Goal: Task Accomplishment & Management: Use online tool/utility

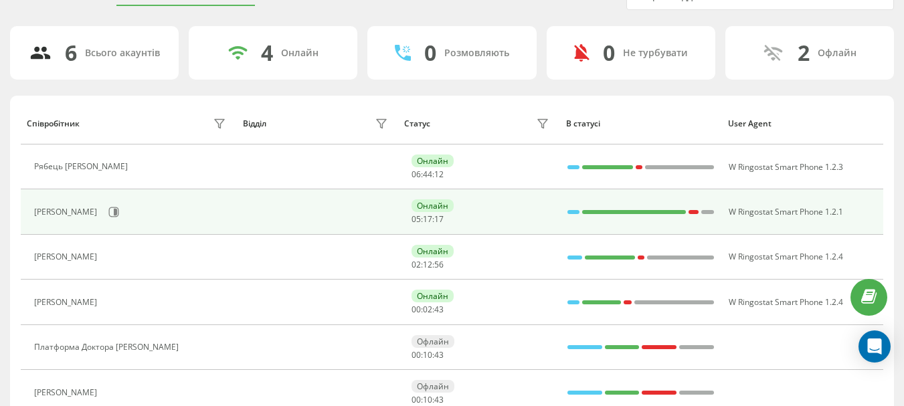
scroll to position [68, 0]
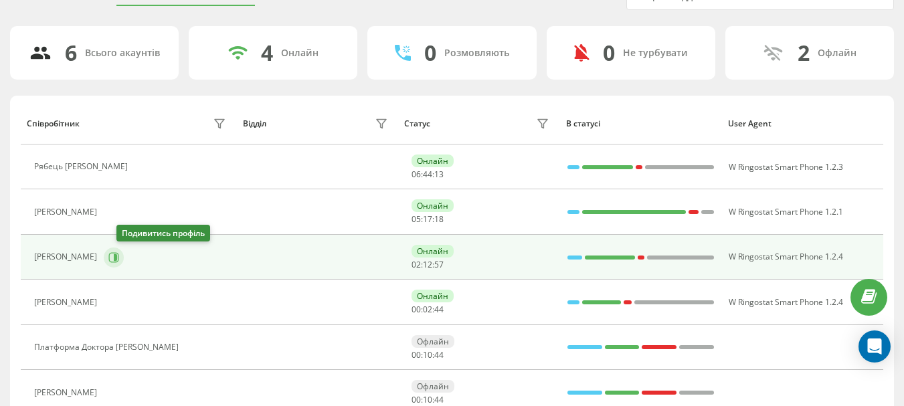
click at [117, 256] on icon at bounding box center [115, 257] width 3 height 7
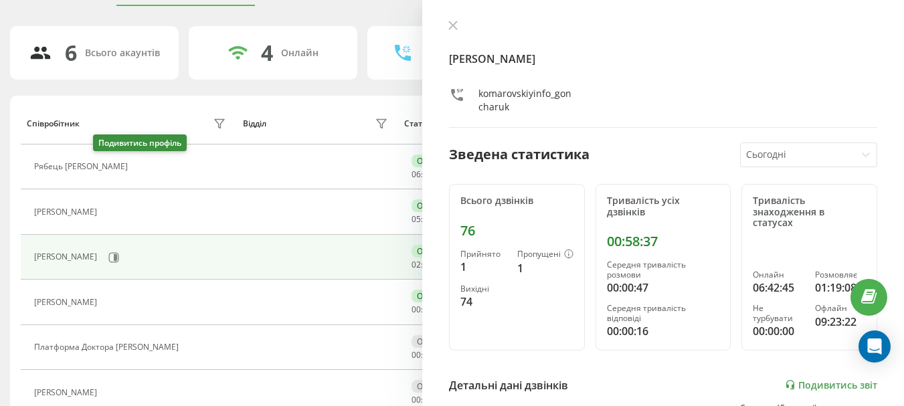
click at [137, 165] on icon at bounding box center [142, 167] width 11 height 11
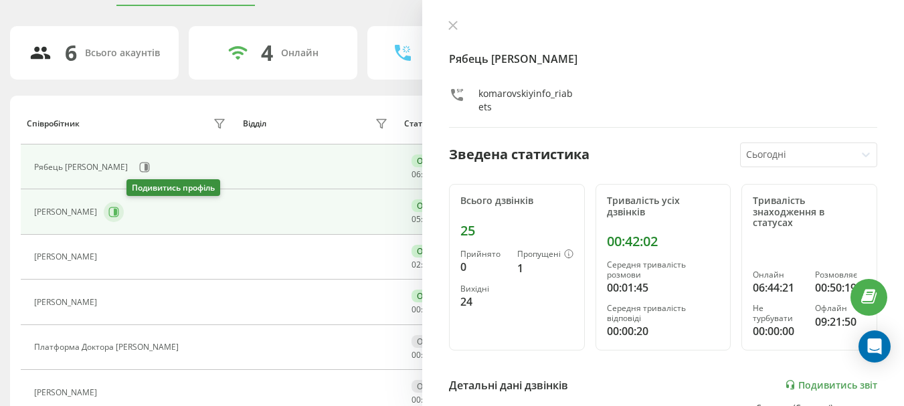
click at [119, 212] on icon at bounding box center [113, 212] width 11 height 11
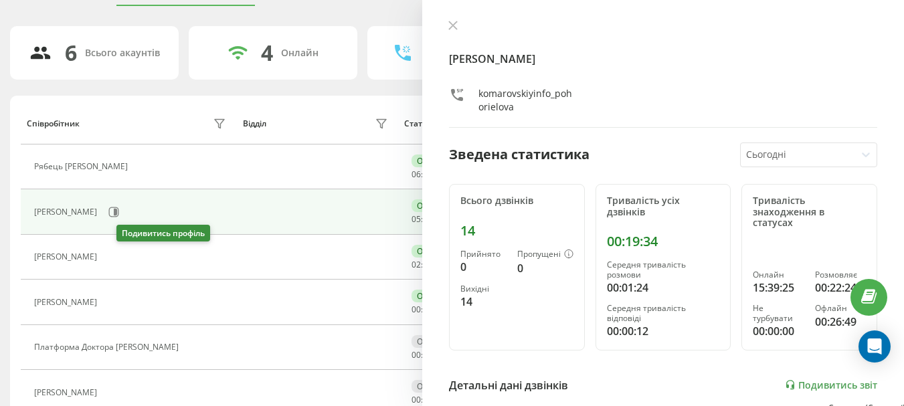
click at [117, 259] on icon at bounding box center [111, 257] width 11 height 11
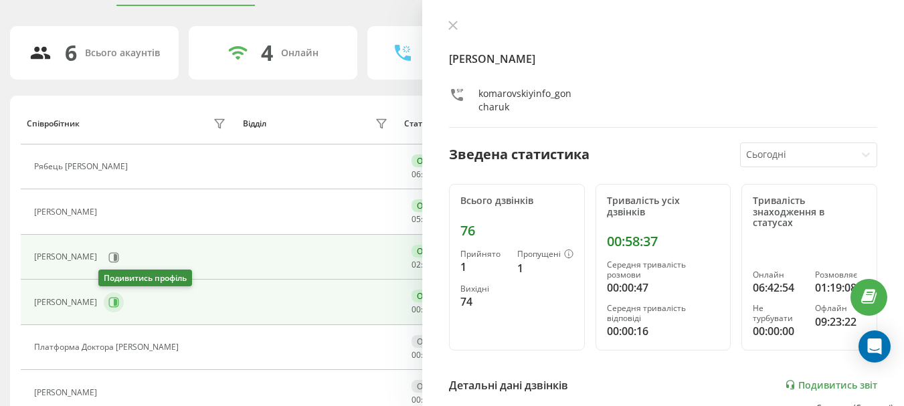
click at [114, 303] on icon at bounding box center [115, 302] width 3 height 7
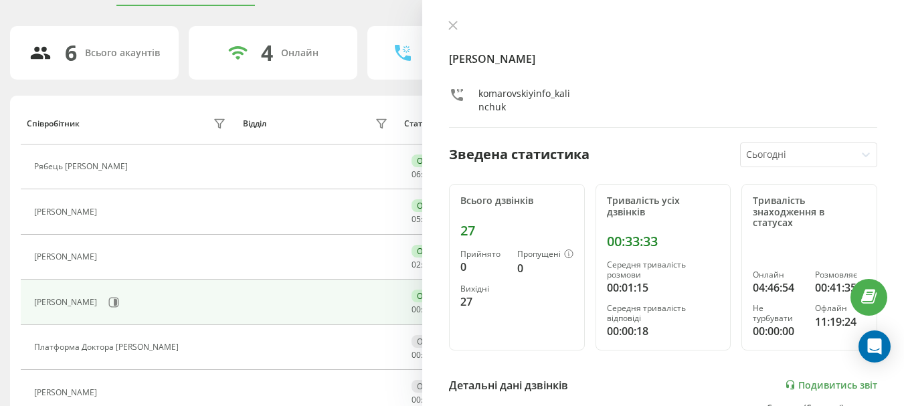
click at [455, 25] on icon at bounding box center [452, 25] width 9 height 9
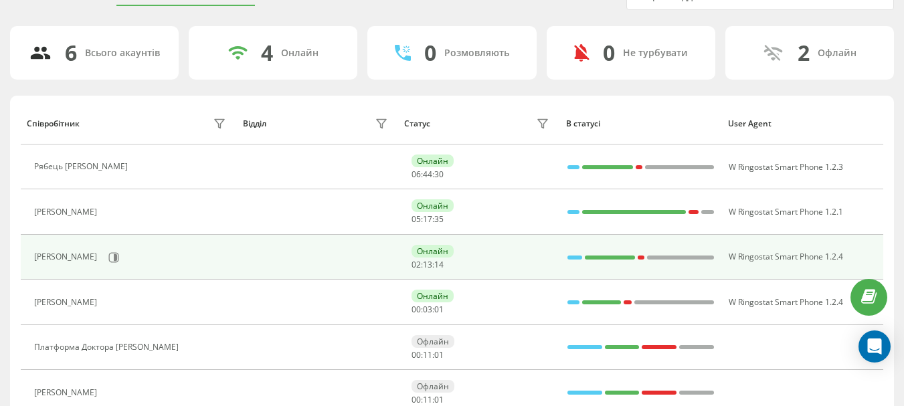
click at [576, 258] on div at bounding box center [575, 258] width 15 height 4
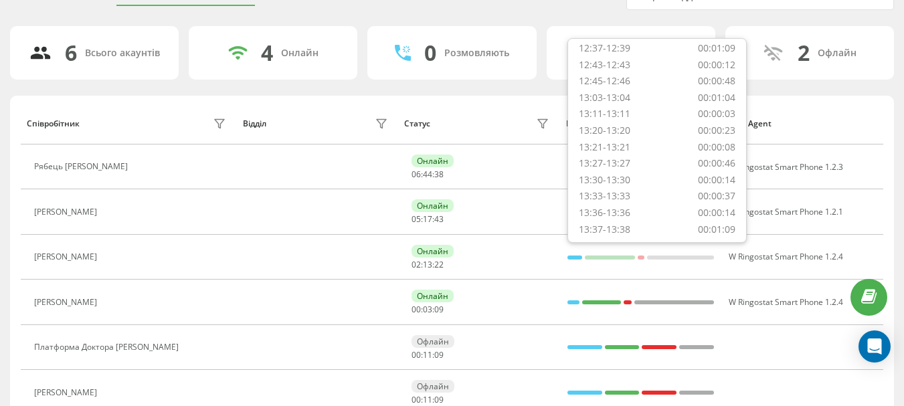
scroll to position [548, 0]
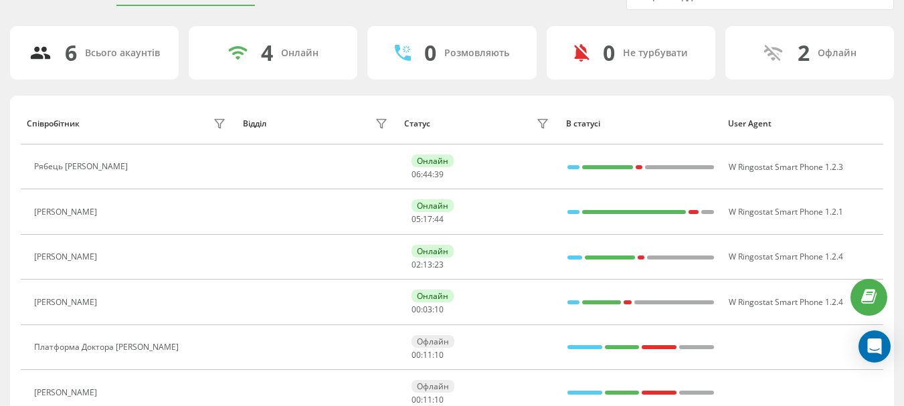
click at [758, 135] on th "User Agent" at bounding box center [803, 123] width 162 height 42
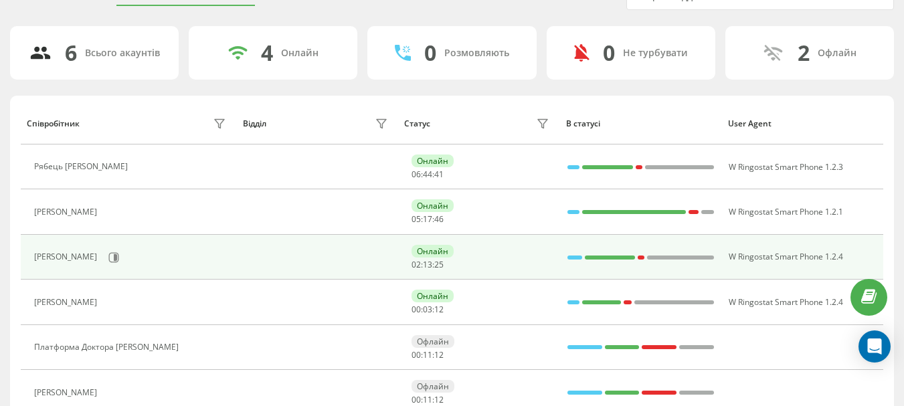
click at [577, 258] on div at bounding box center [575, 258] width 15 height 4
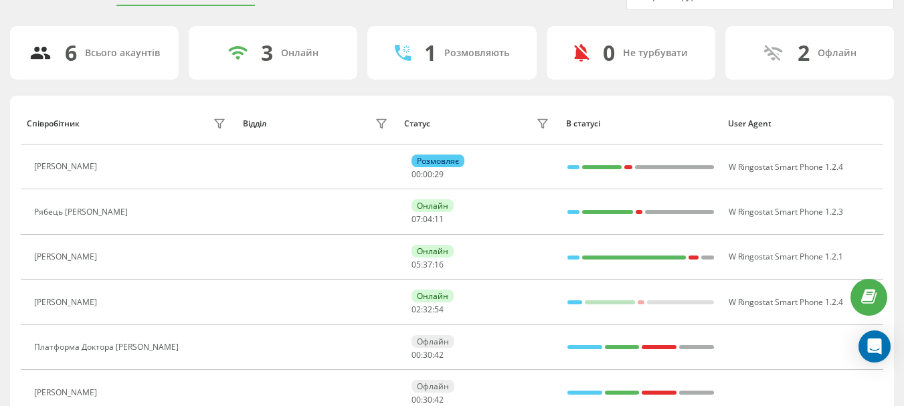
scroll to position [127, 0]
